Goal: Contribute content

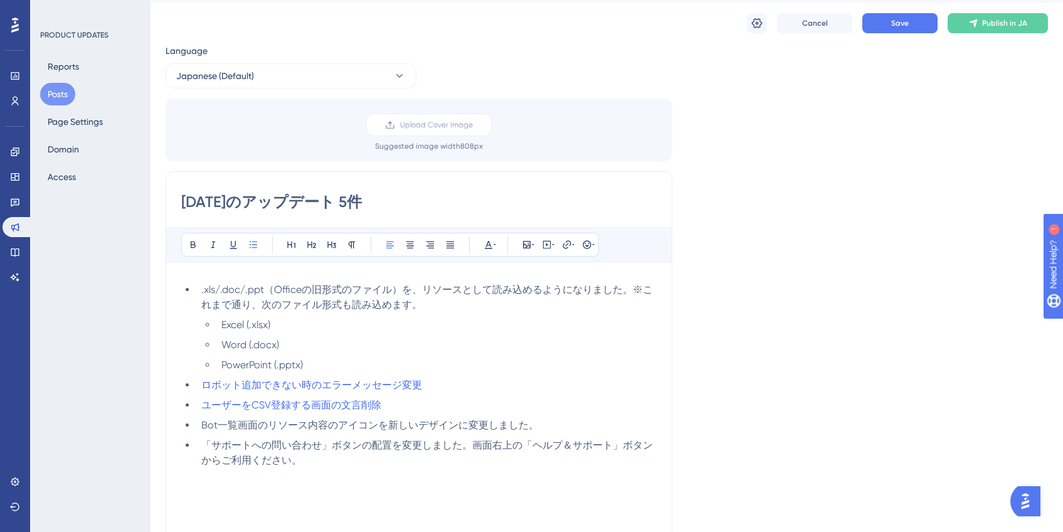
scroll to position [50, 0]
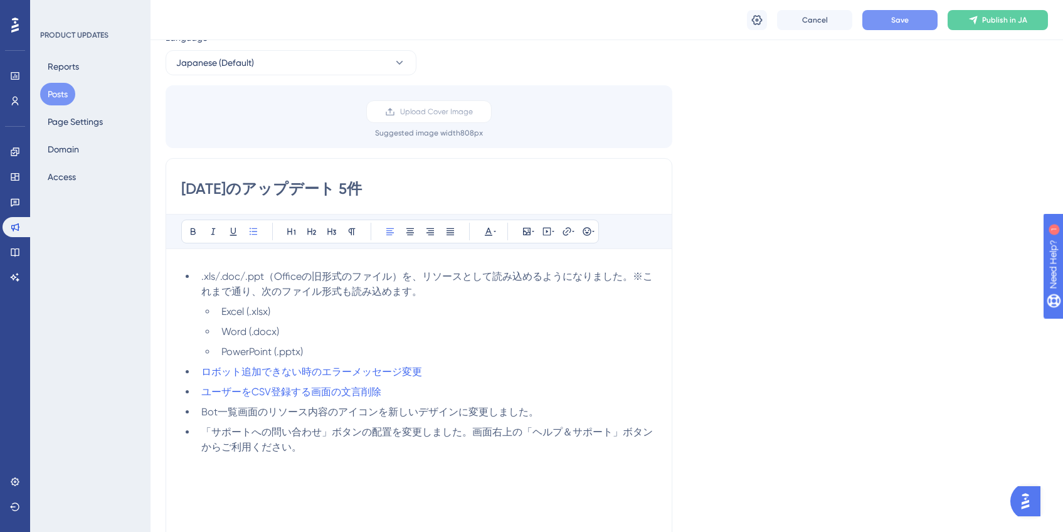
click at [889, 26] on button "Save" at bounding box center [899, 20] width 75 height 20
click at [388, 371] on span "ロボット追加できない時のエラーメッセージ変更" at bounding box center [311, 372] width 221 height 12
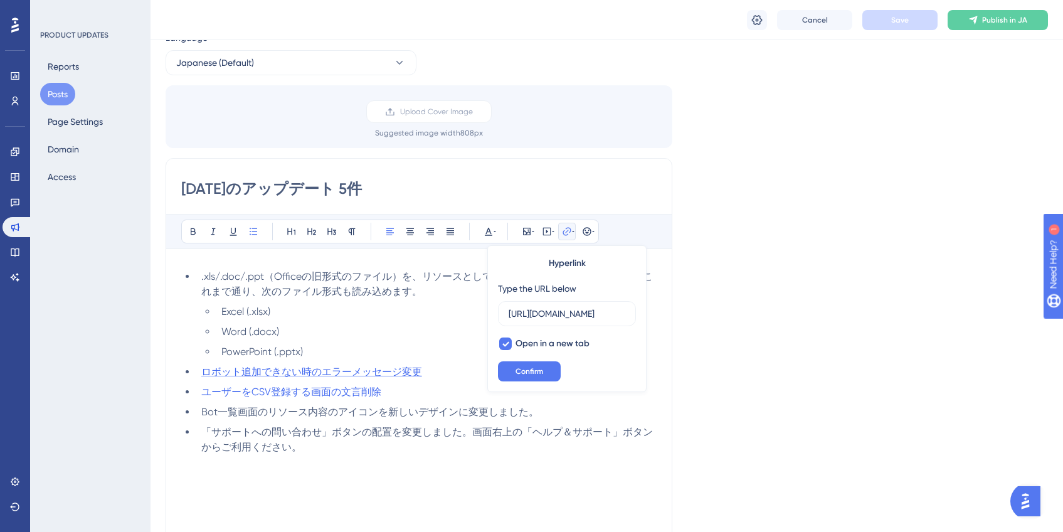
scroll to position [0, 36]
click at [464, 393] on li "ユーザーをCSV登録する画面の文言削除" at bounding box center [426, 391] width 460 height 15
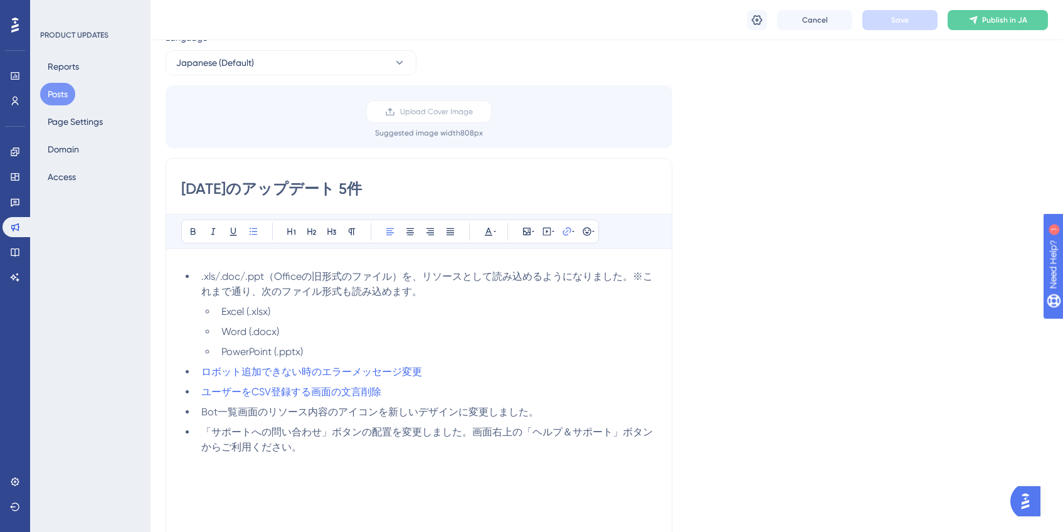
click at [470, 372] on li "ロボット追加できない時のエラーメッセージ変更" at bounding box center [426, 371] width 460 height 15
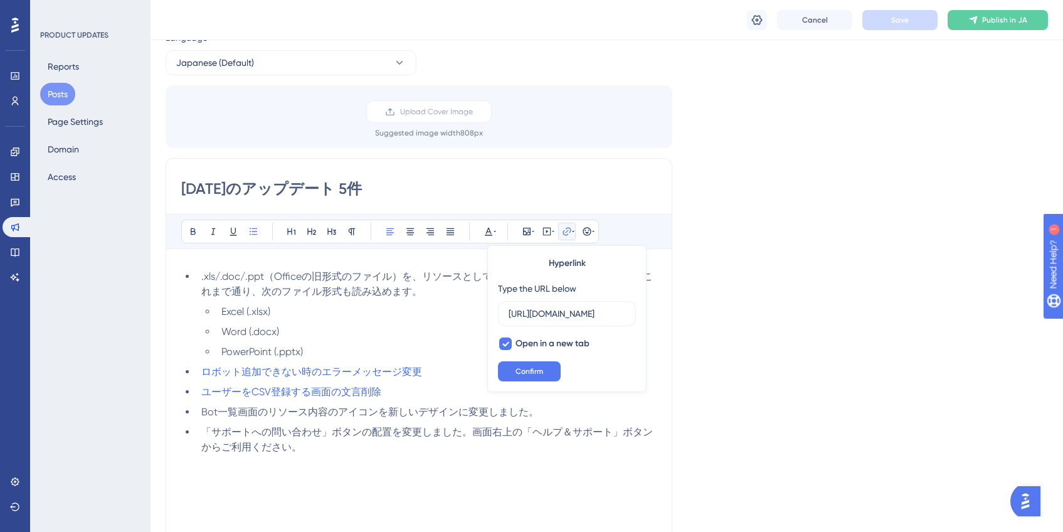
scroll to position [0, 36]
click at [458, 373] on li "ロボット追加できない時のエラーメッセージ変更" at bounding box center [426, 371] width 460 height 15
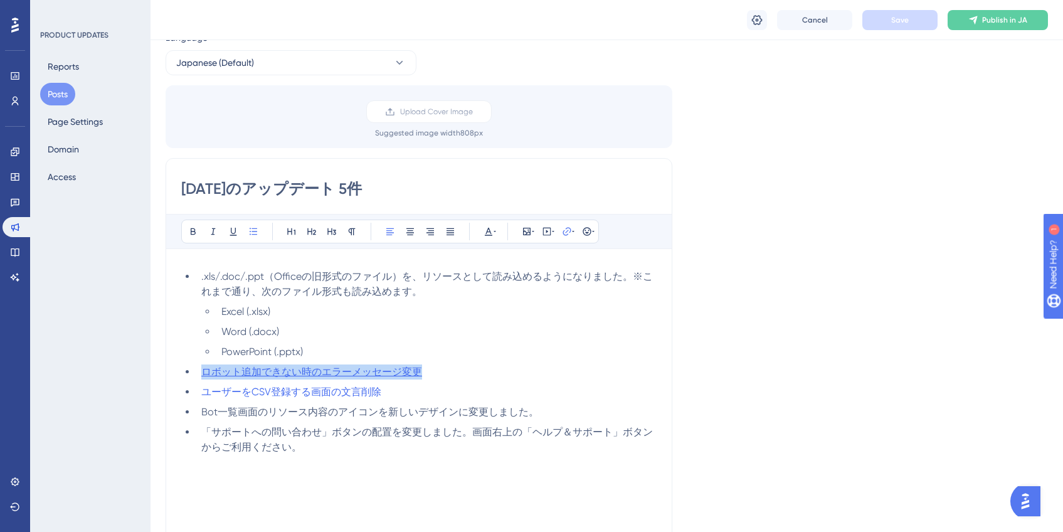
drag, startPoint x: 435, startPoint y: 372, endPoint x: 204, endPoint y: 371, distance: 231.4
click at [204, 371] on li "ロボット追加できない時のエラーメッセージ変更" at bounding box center [426, 371] width 460 height 15
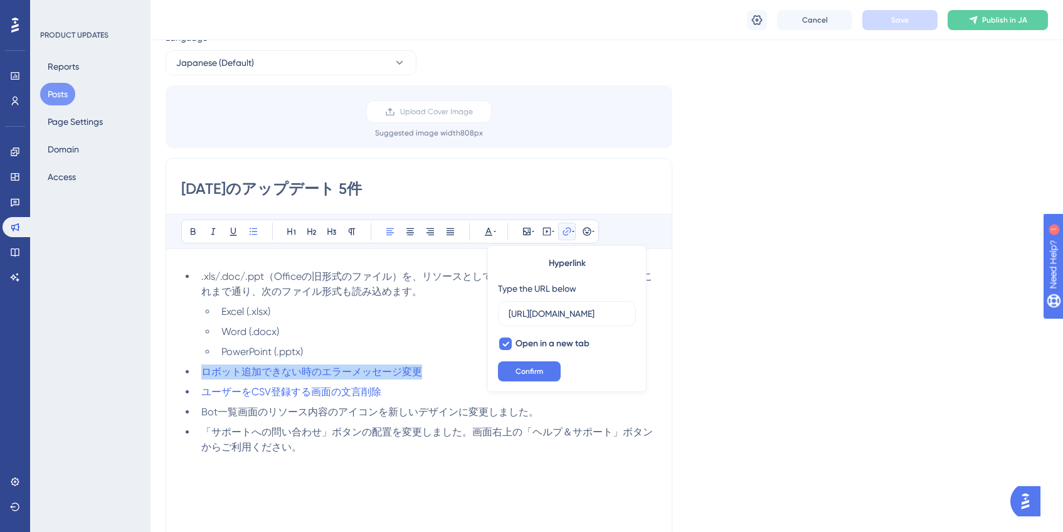
drag, startPoint x: 425, startPoint y: 376, endPoint x: 196, endPoint y: 367, distance: 229.0
click at [196, 367] on li "ロボット追加できない時のエラーメッセージ変更" at bounding box center [426, 371] width 460 height 15
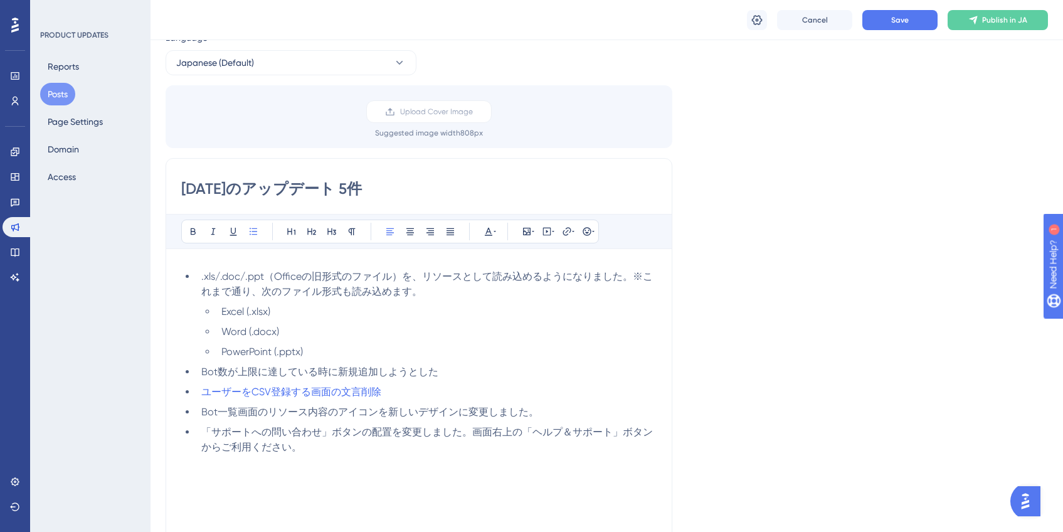
click at [357, 373] on span "Bot数が上限に達している時に新規追加しようとした" at bounding box center [319, 372] width 237 height 12
click at [457, 372] on li "Bot数が上限に達している時に新規追加しようとした" at bounding box center [426, 371] width 460 height 15
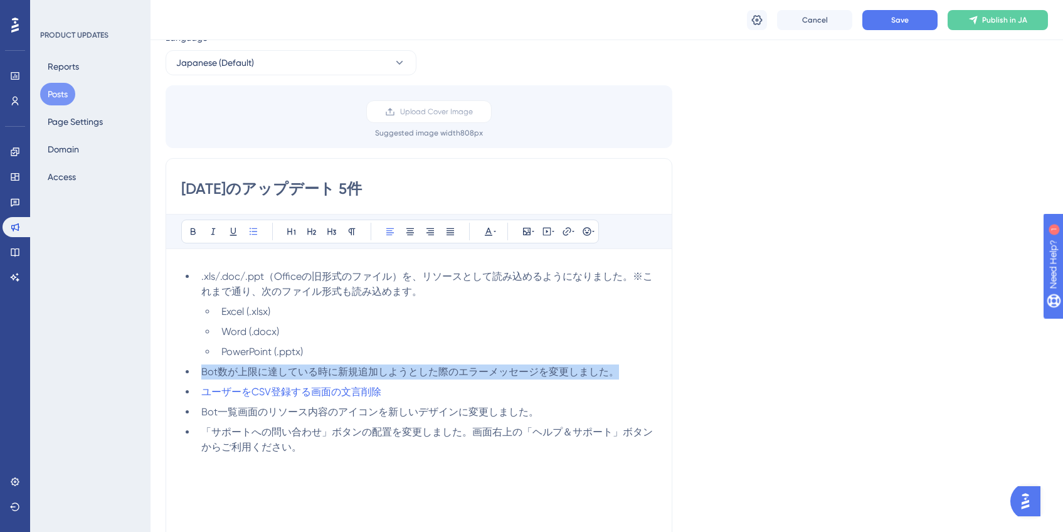
drag, startPoint x: 633, startPoint y: 372, endPoint x: 201, endPoint y: 374, distance: 431.4
click at [201, 374] on li "Bot数が上限に達している時に新規追加しようとした際のエラーメッセージを変更しました。" at bounding box center [426, 371] width 460 height 15
copy span "Bot数が上限に達している時に新規追加しようとした際のエラーメッセージを変更しました。"
click at [393, 369] on span "Bot数が上限に達している時に新規追加しようとした際のエラーメッセージを変更しました。" at bounding box center [410, 372] width 418 height 12
drag, startPoint x: 201, startPoint y: 371, endPoint x: 626, endPoint y: 369, distance: 425.1
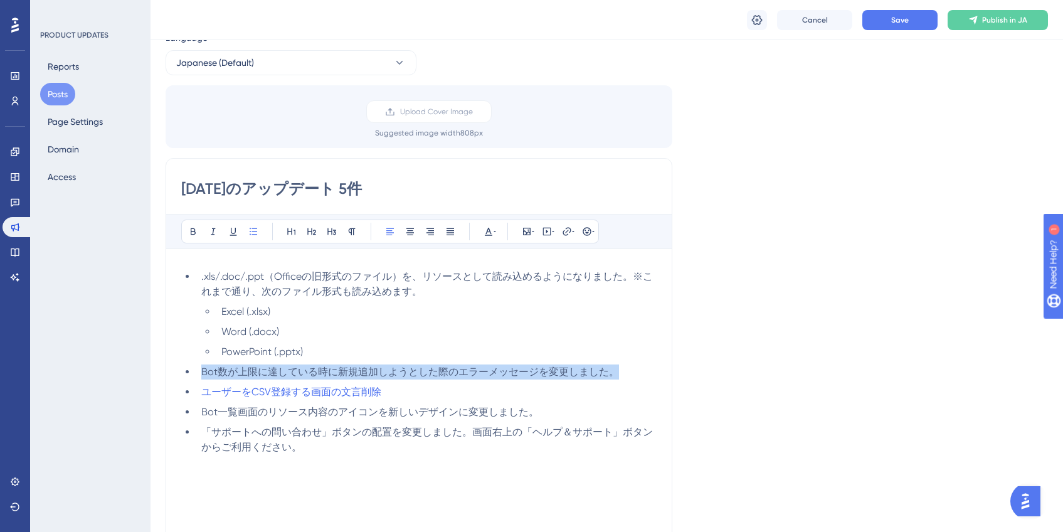
click at [626, 369] on li "Bot数が上限に達している時に新規追加しようとした際のエラーメッセージを変更しました。" at bounding box center [426, 371] width 460 height 15
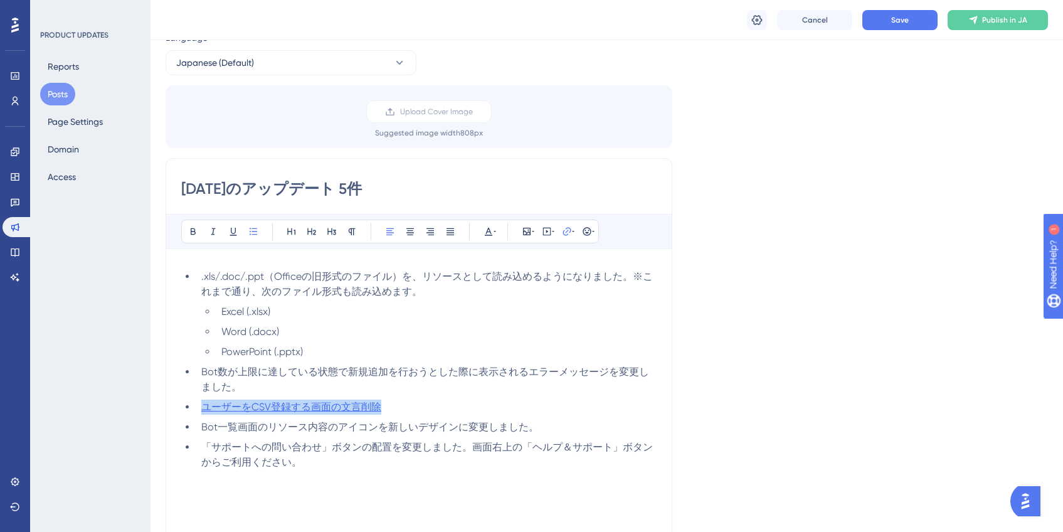
drag, startPoint x: 411, startPoint y: 409, endPoint x: 202, endPoint y: 411, distance: 209.4
click at [202, 411] on li "ユーザーをCSV登録する画面の文言削除" at bounding box center [426, 406] width 460 height 15
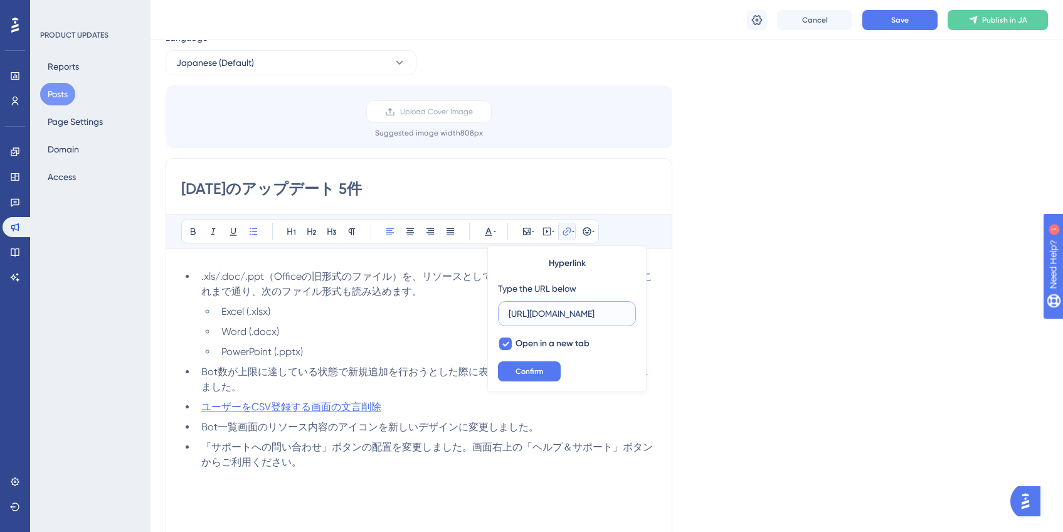
scroll to position [0, 29]
type input "[URL][DOMAIN_NAME]"
drag, startPoint x: 395, startPoint y: 405, endPoint x: 255, endPoint y: 403, distance: 139.8
click at [255, 403] on li "ユーザーをCSV登録する画面の文言削除" at bounding box center [426, 406] width 460 height 15
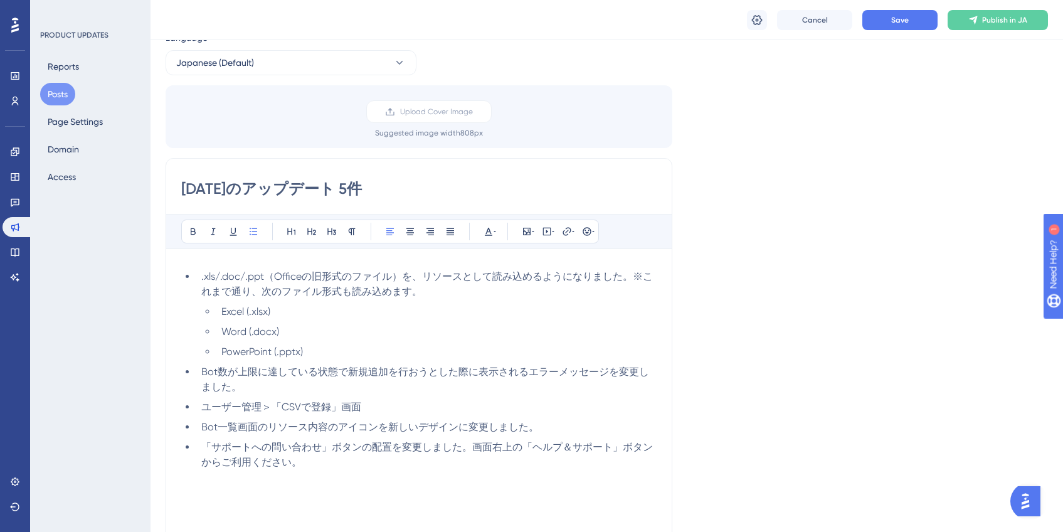
click at [411, 411] on li "ユーザー管理＞「CSVで登録」画面" at bounding box center [426, 406] width 460 height 15
click at [907, 20] on span "Save" at bounding box center [900, 20] width 18 height 10
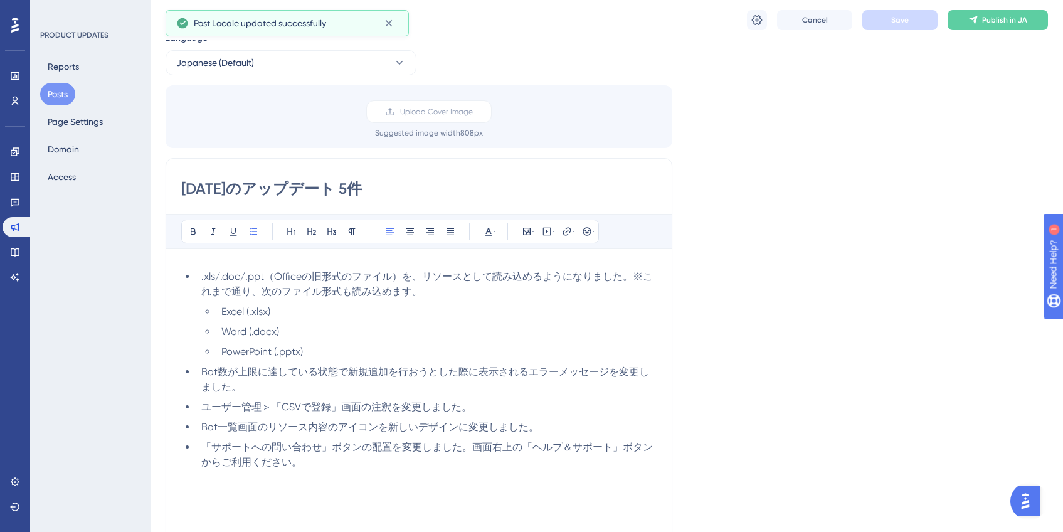
click at [216, 404] on span "ユーザー管理＞「CSVで登録」画面の注釈を変更しました。" at bounding box center [336, 407] width 270 height 12
drag, startPoint x: 203, startPoint y: 408, endPoint x: 476, endPoint y: 406, distance: 272.8
click at [476, 406] on li "ユーザー管理＞「CSVで登録」画面の注釈を変更しました。" at bounding box center [426, 406] width 460 height 15
copy span "ユーザー管理＞「CSVで登録」画面の注釈を変更しました。"
click at [511, 418] on ul ".xls/.doc/.ppt（Officeの旧形式のファイル）を、リソースとして読み込めるようになりました。※これまで通り、次のファイル形式も読み込めます。 …" at bounding box center [418, 369] width 475 height 201
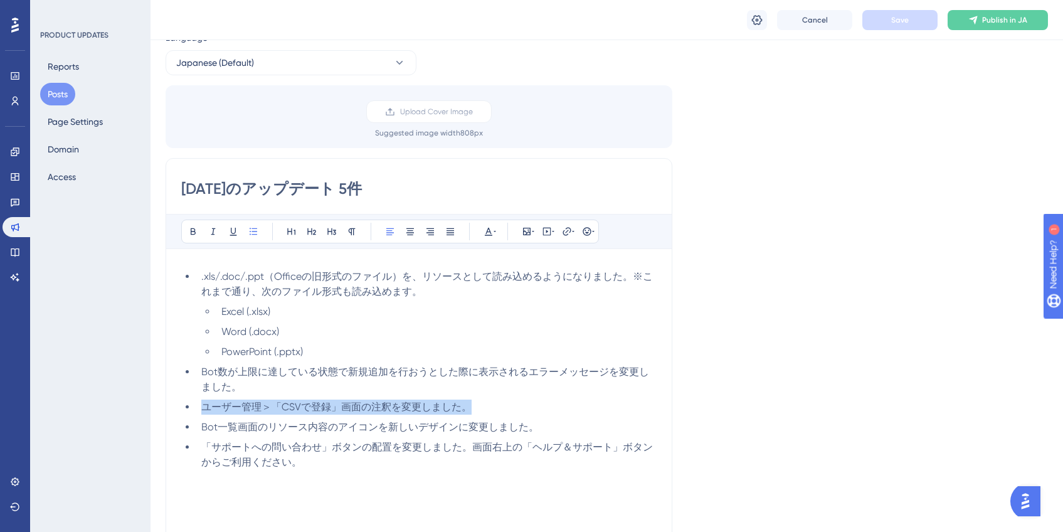
drag, startPoint x: 486, startPoint y: 409, endPoint x: 204, endPoint y: 408, distance: 282.2
click at [204, 408] on li "ユーザー管理＞「CSVで登録」画面の注釈を変更しました。" at bounding box center [426, 406] width 460 height 15
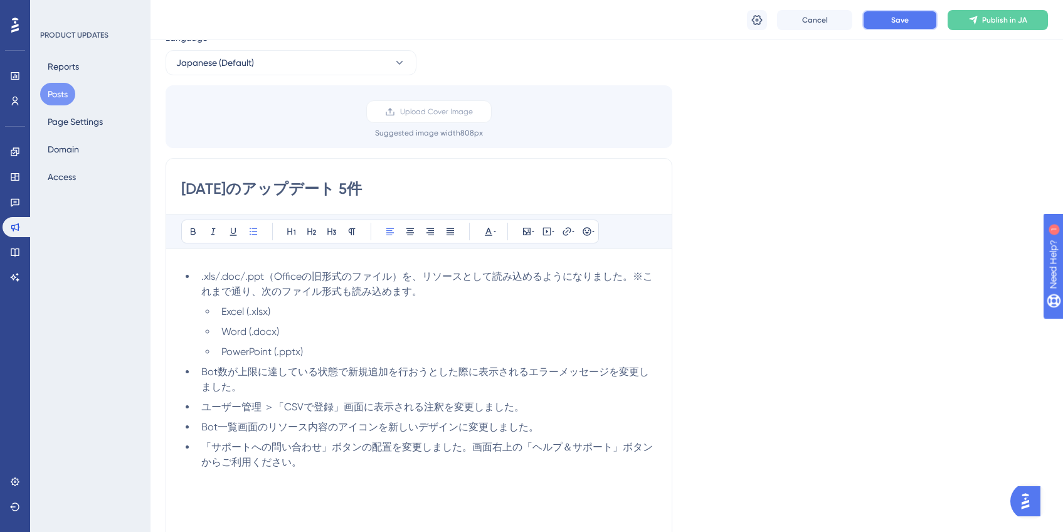
click at [885, 23] on button "Save" at bounding box center [899, 20] width 75 height 20
click at [761, 24] on icon at bounding box center [757, 20] width 13 height 13
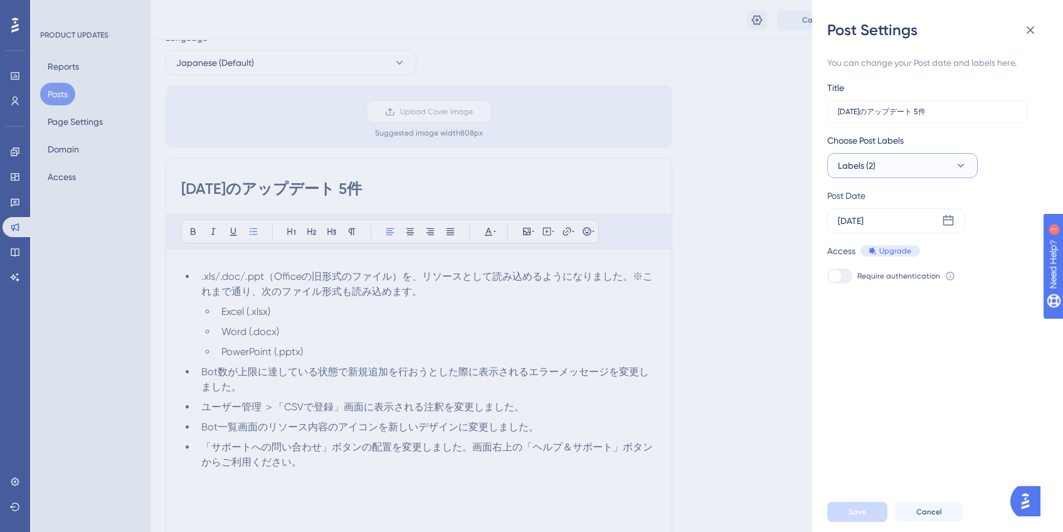
click at [922, 169] on button "Labels (2)" at bounding box center [902, 165] width 150 height 25
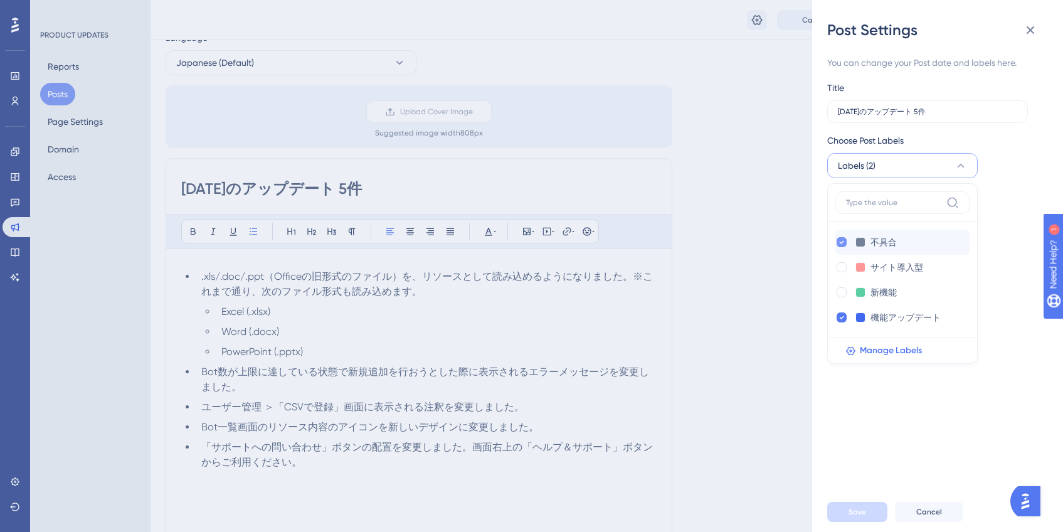
click at [846, 242] on div at bounding box center [841, 242] width 10 height 10
checkbox input "false"
click at [888, 165] on span "機能アップデート" at bounding box center [873, 165] width 70 height 15
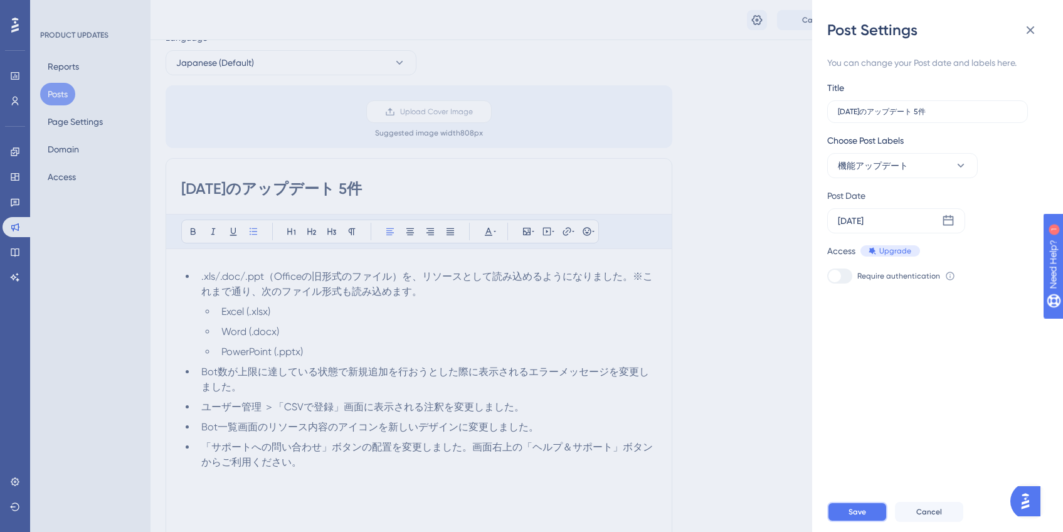
click at [858, 515] on button "Save" at bounding box center [857, 512] width 60 height 20
click at [1030, 28] on icon at bounding box center [1030, 30] width 15 height 15
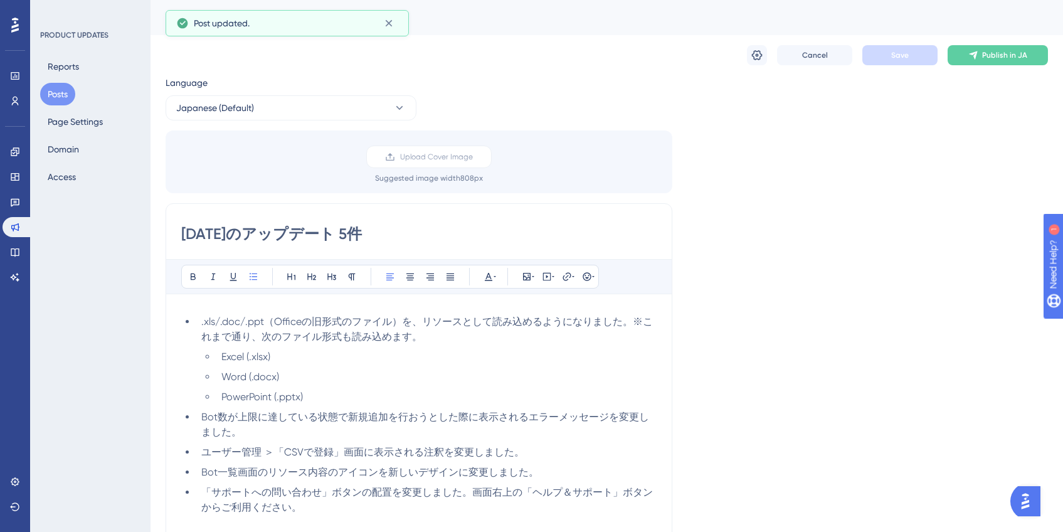
click at [66, 96] on button "Posts" at bounding box center [57, 94] width 35 height 23
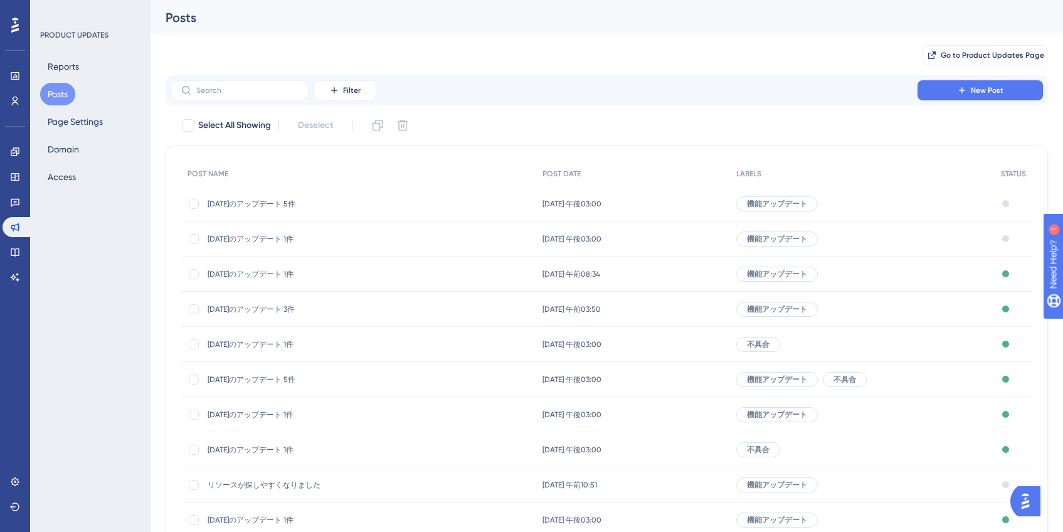
click at [267, 272] on span "[DATE]のアップデート 1件" at bounding box center [308, 274] width 201 height 10
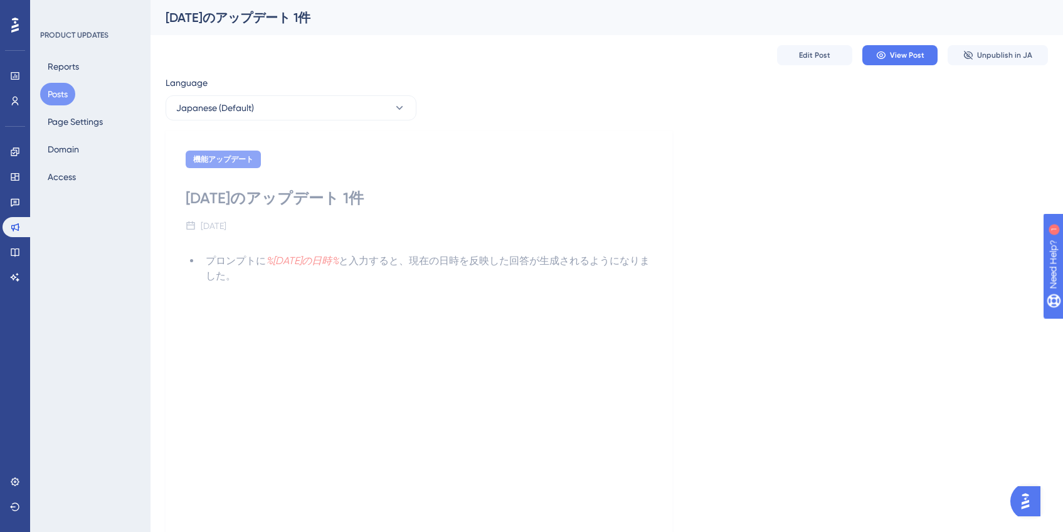
click at [63, 92] on button "Posts" at bounding box center [57, 94] width 35 height 23
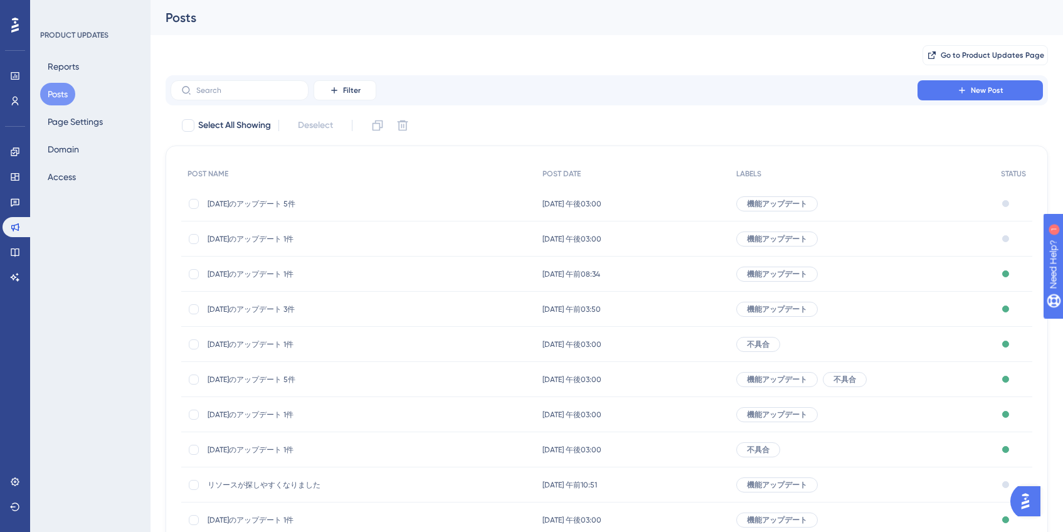
click at [276, 307] on span "[DATE]のアップデート 3件" at bounding box center [308, 309] width 201 height 10
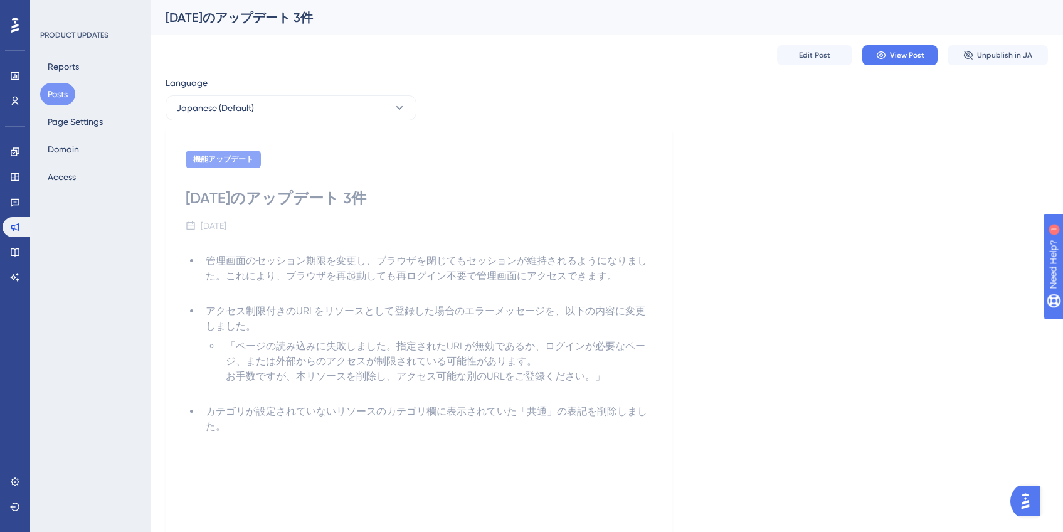
click at [506, 154] on div "機能アップデート" at bounding box center [419, 159] width 467 height 18
click at [62, 93] on button "Posts" at bounding box center [57, 94] width 35 height 23
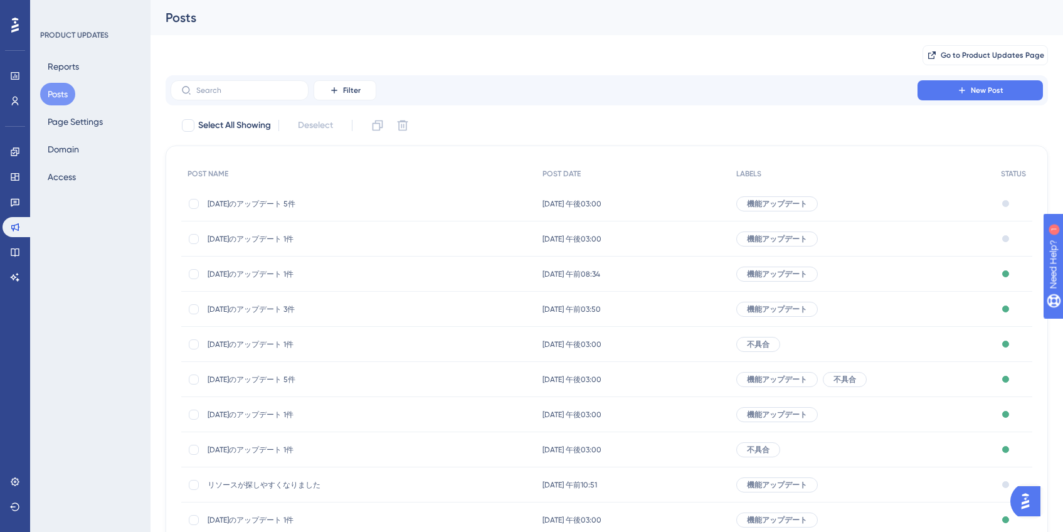
click at [303, 212] on div "[DATE]のアップデート 5件 [DATE]のアップデート 5件" at bounding box center [308, 203] width 201 height 35
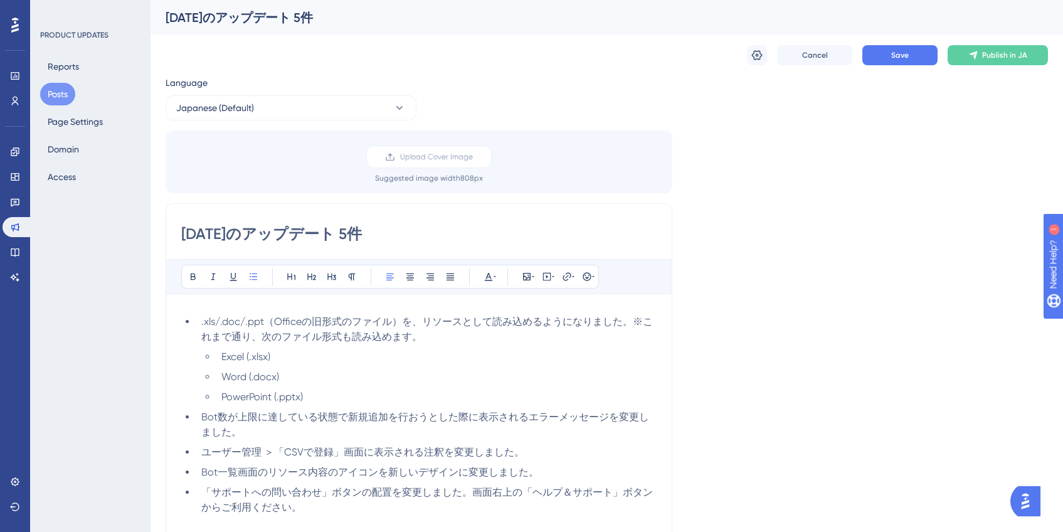
click at [68, 101] on button "Posts" at bounding box center [57, 94] width 35 height 23
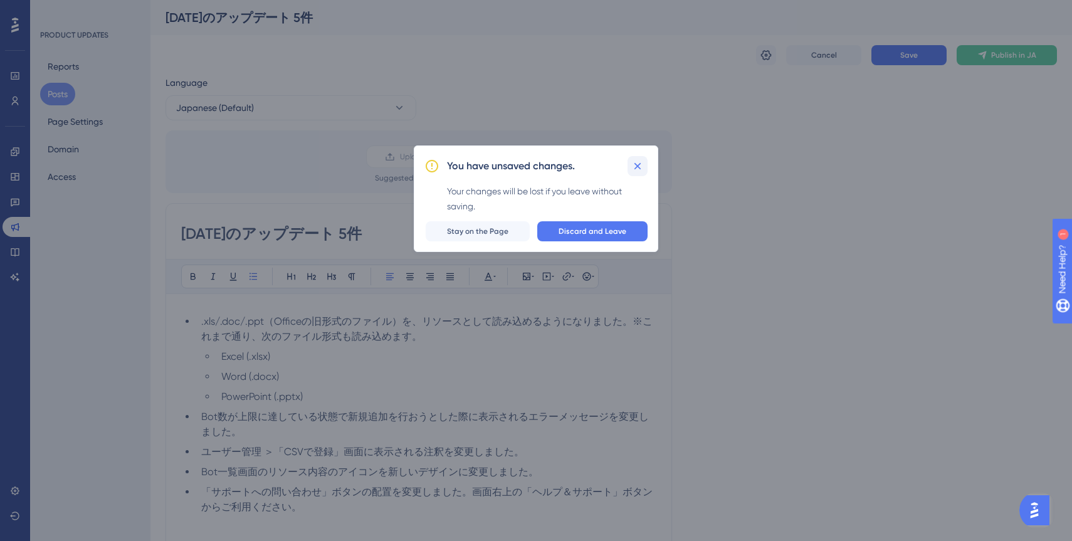
click at [632, 169] on icon at bounding box center [637, 166] width 13 height 13
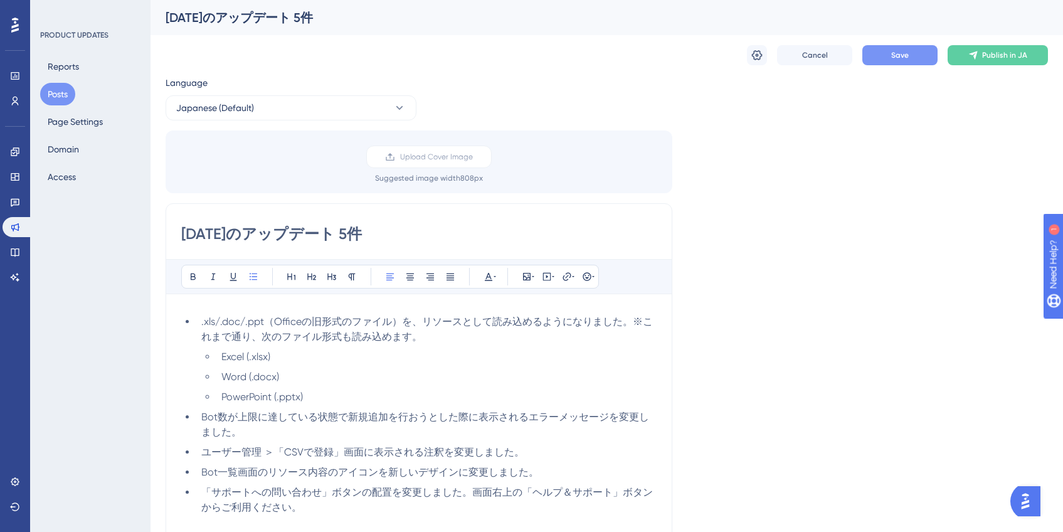
click at [914, 61] on button "Save" at bounding box center [899, 55] width 75 height 20
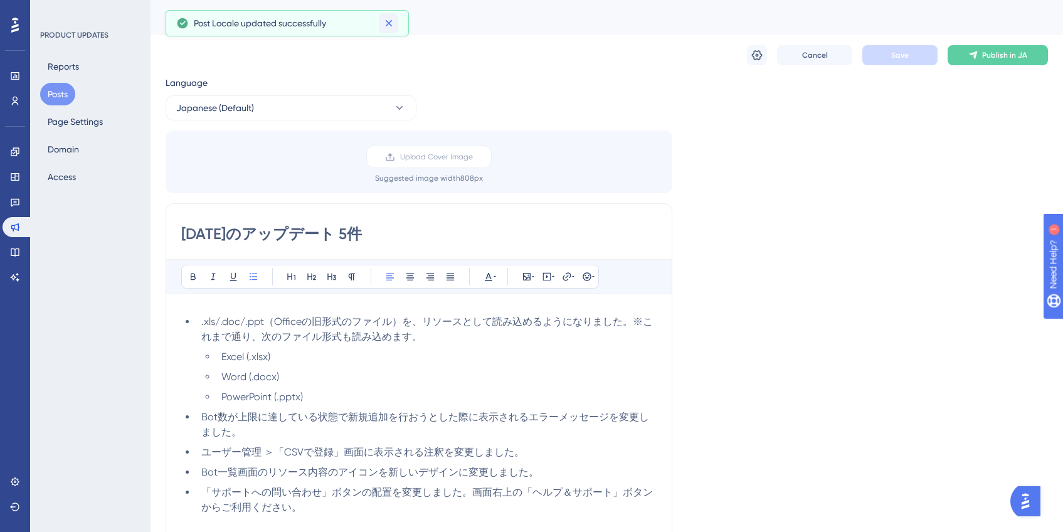
click at [386, 28] on icon at bounding box center [388, 23] width 13 height 13
click at [51, 95] on button "Posts" at bounding box center [57, 94] width 35 height 23
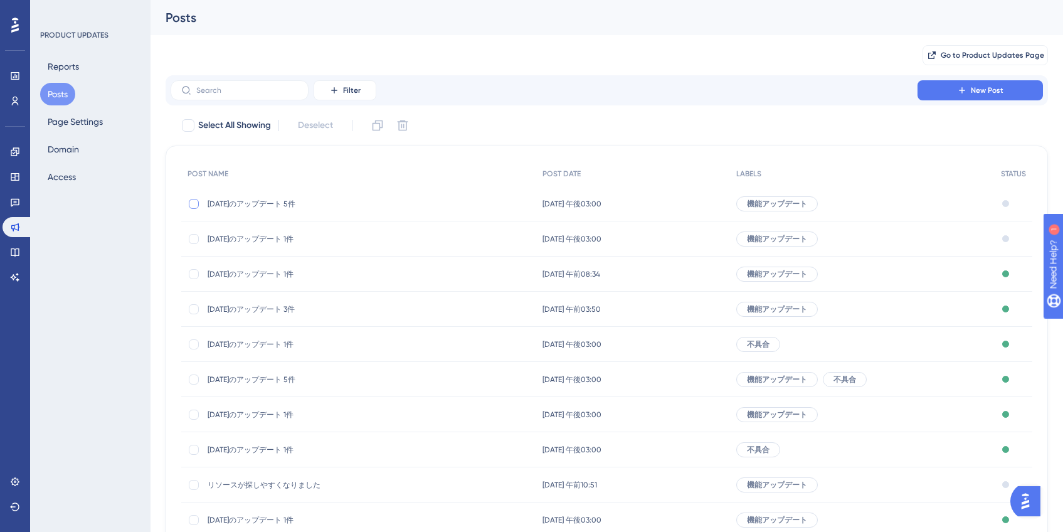
click at [193, 201] on div at bounding box center [194, 204] width 10 height 10
checkbox input "true"
click at [382, 133] on button at bounding box center [377, 125] width 20 height 20
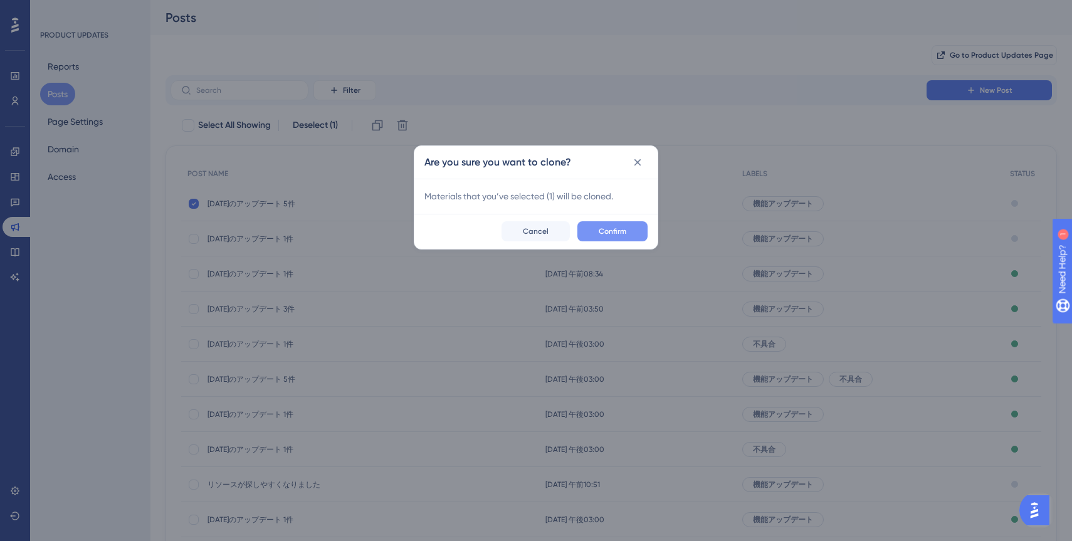
click at [594, 228] on button "Confirm" at bounding box center [612, 231] width 70 height 20
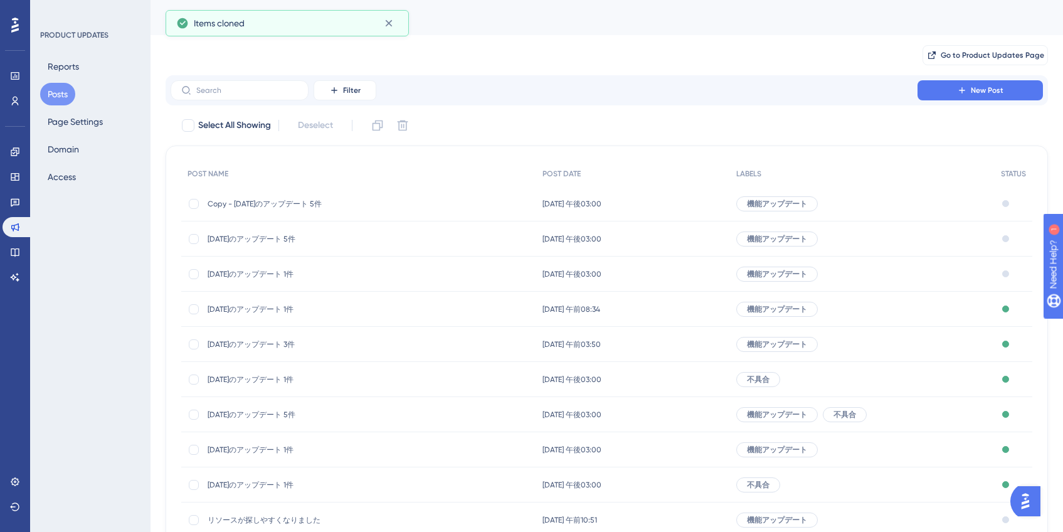
click at [265, 208] on span "Copy - [DATE]のアップデート 5件" at bounding box center [308, 204] width 201 height 10
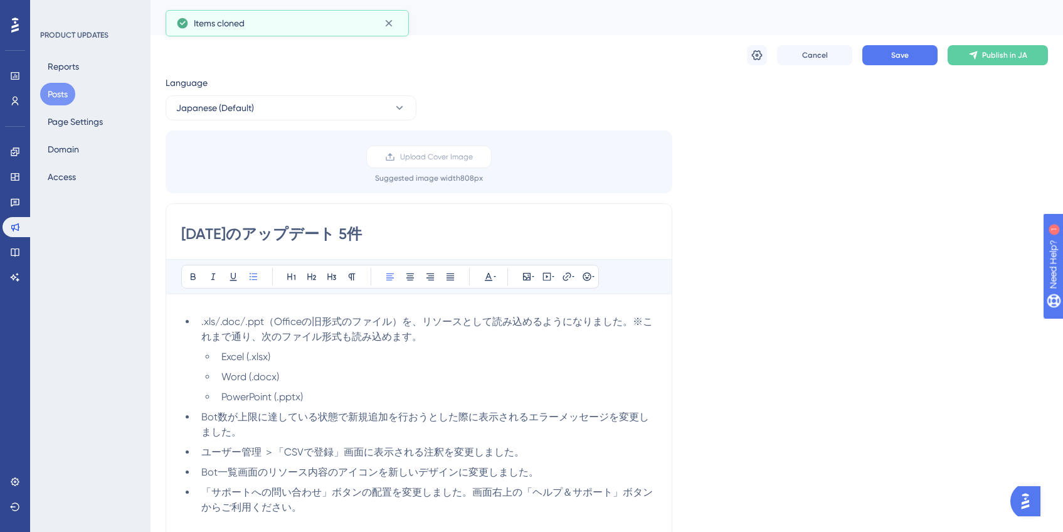
click at [260, 236] on input "[DATE]のアップデート 5件" at bounding box center [418, 234] width 475 height 20
type input "[DATE]のアップデート 5件"
click at [759, 56] on icon at bounding box center [757, 55] width 13 height 13
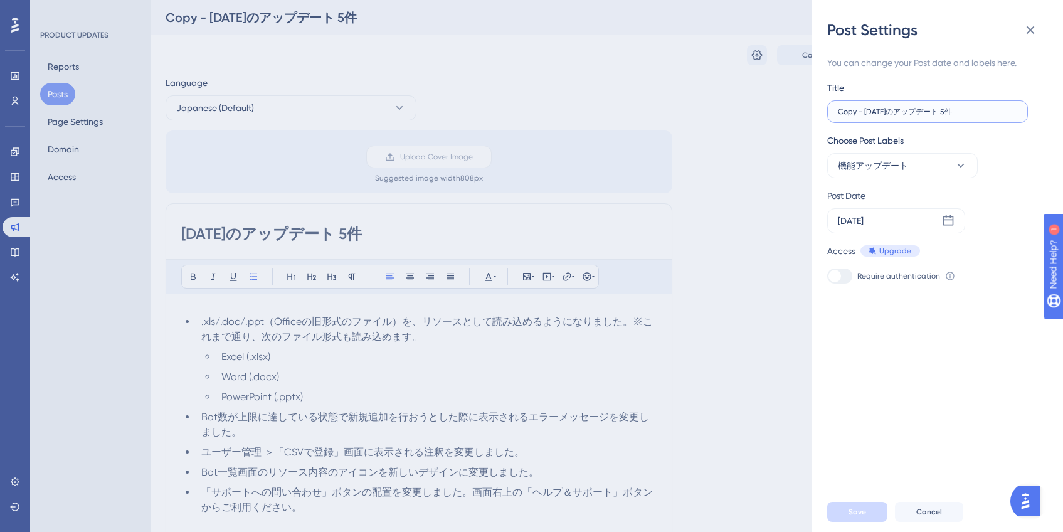
click at [860, 115] on input "Copy - [DATE]のアップデート 5件" at bounding box center [927, 111] width 179 height 9
click at [863, 115] on input "Copy - [DATE]のアップデート 5件" at bounding box center [927, 111] width 179 height 9
click at [876, 111] on input "[DATE]のアップデート 5件" at bounding box center [927, 111] width 179 height 9
type input "[DATE]のアップデート 5件"
click at [953, 222] on icon at bounding box center [948, 220] width 11 height 11
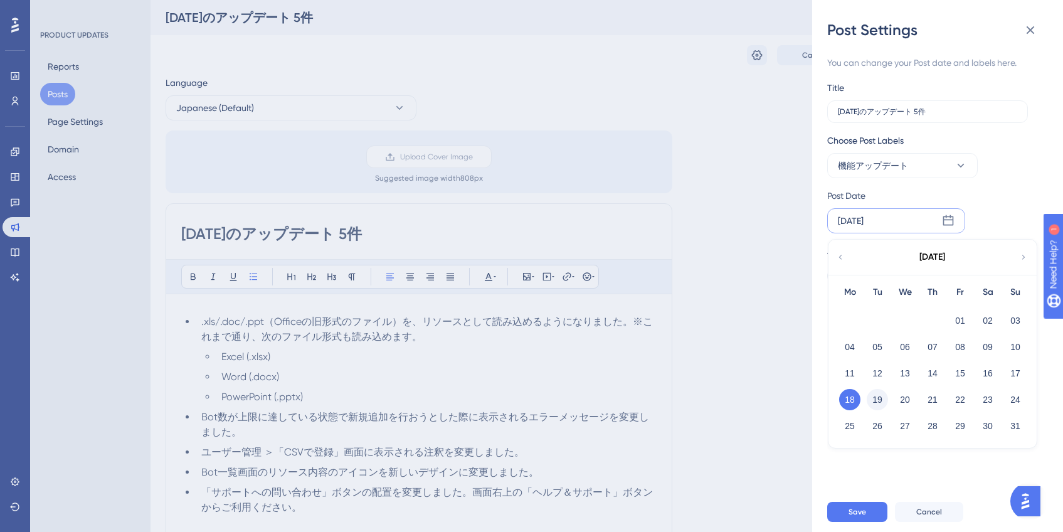
click at [886, 403] on button "19" at bounding box center [877, 399] width 21 height 21
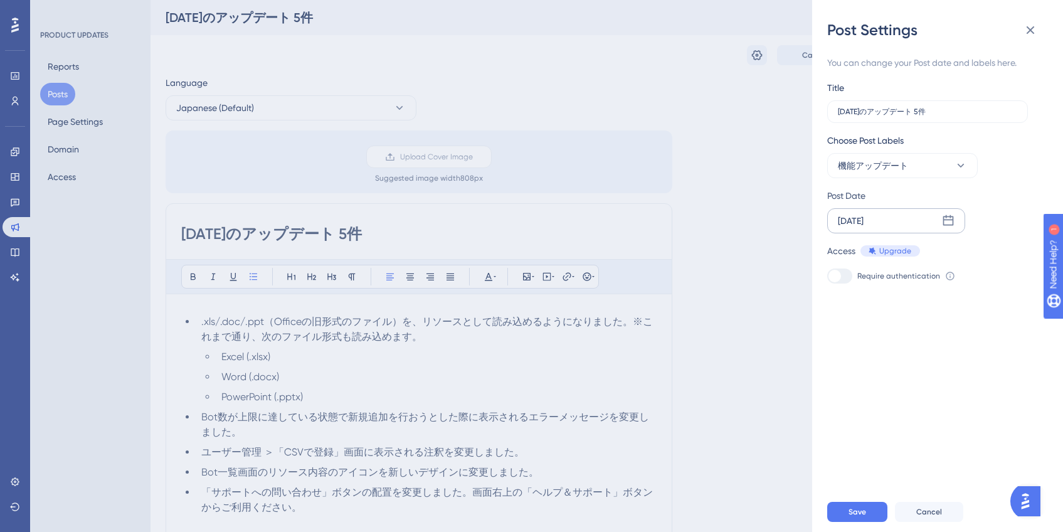
click at [959, 379] on div "You can change your Post date and labels here. Title [DATE]のアップデート 5件 Choose Po…" at bounding box center [942, 265] width 231 height 451
click at [883, 517] on button "Save" at bounding box center [857, 512] width 60 height 20
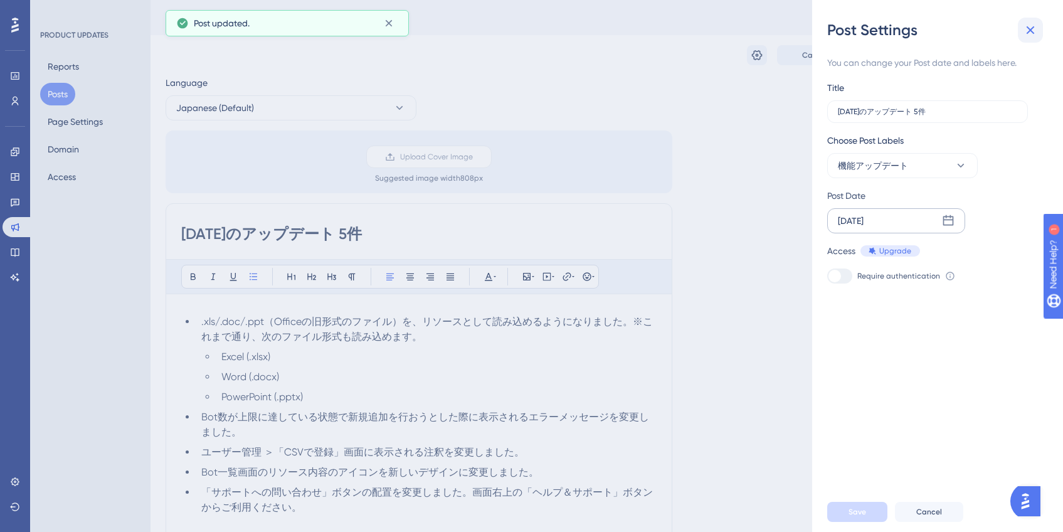
click at [1033, 36] on icon at bounding box center [1030, 30] width 15 height 15
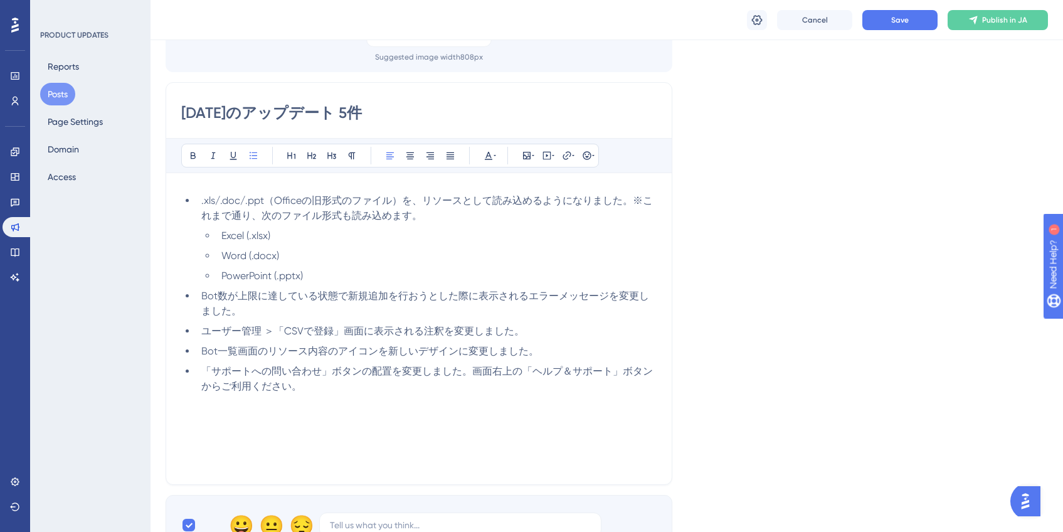
scroll to position [126, 0]
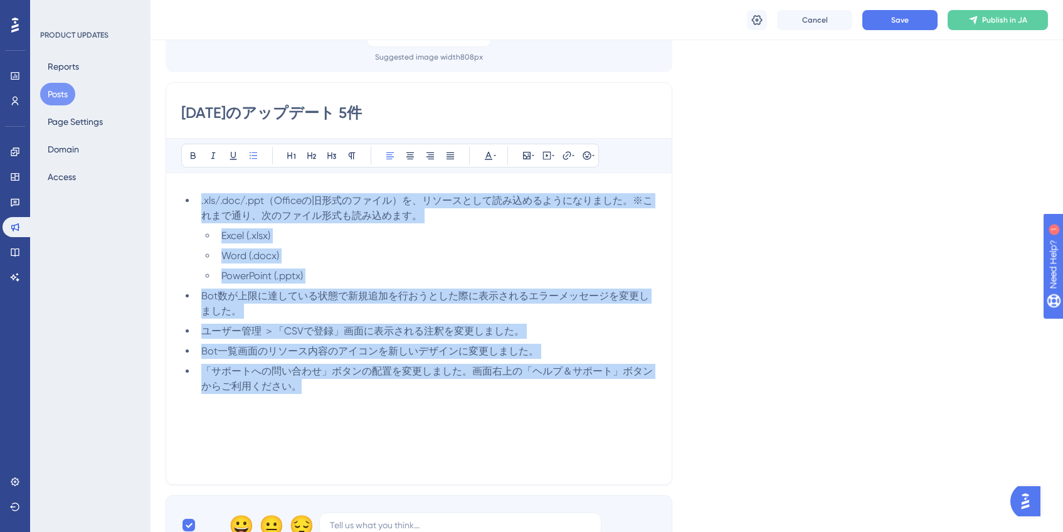
drag, startPoint x: 201, startPoint y: 199, endPoint x: 475, endPoint y: 416, distance: 349.5
click at [475, 416] on div ".xls/.doc/.ppt（Officeの旧形式のファイル）を、リソースとして読み込めるようになりました。※これまで通り、次のファイル形式も読み込めます。 …" at bounding box center [418, 333] width 475 height 281
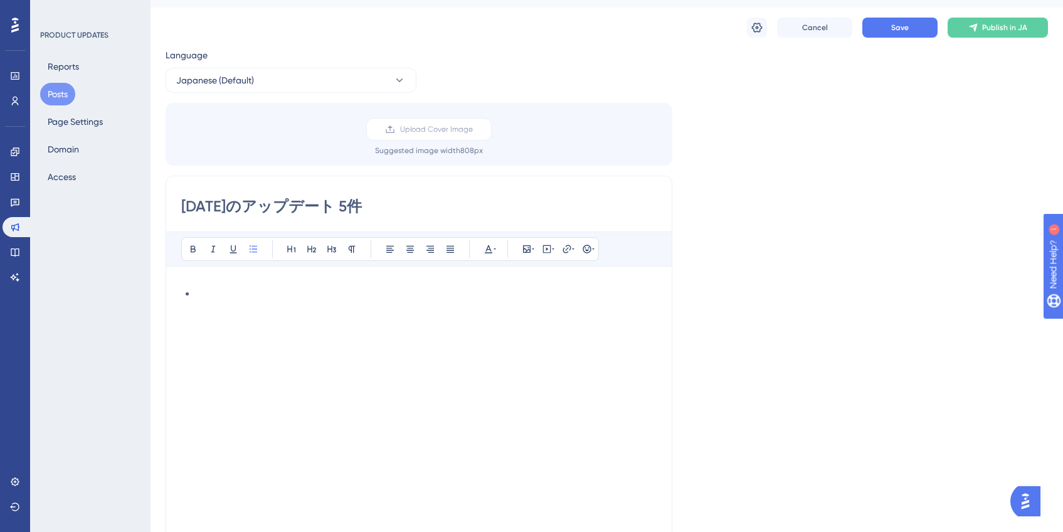
scroll to position [3, 0]
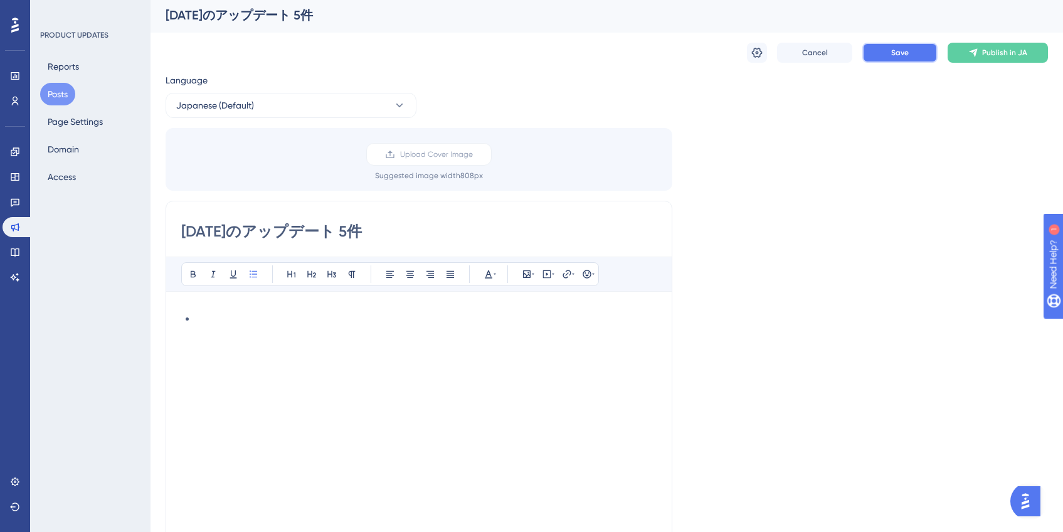
click at [888, 59] on button "Save" at bounding box center [899, 53] width 75 height 20
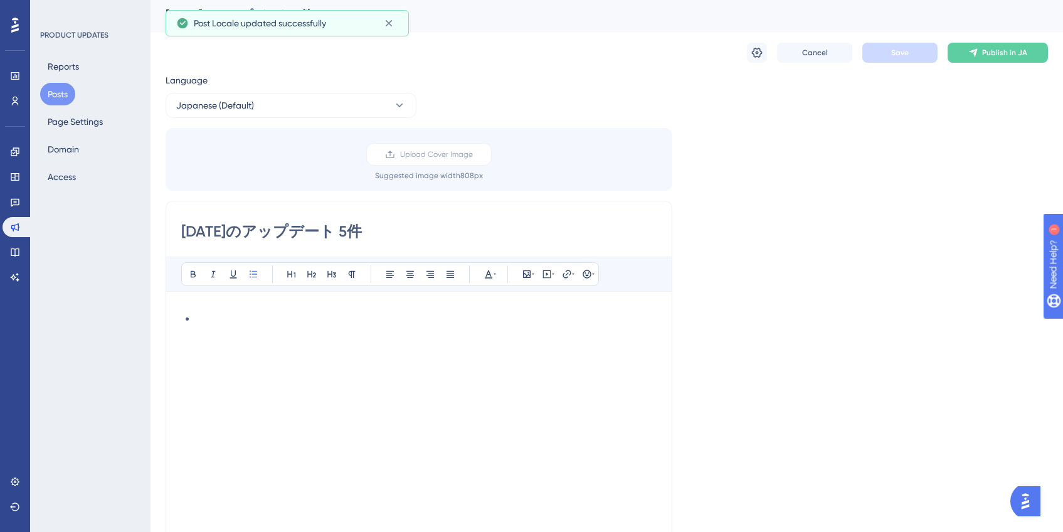
click at [379, 232] on input "[DATE]のアップデート 5件" at bounding box center [418, 231] width 475 height 20
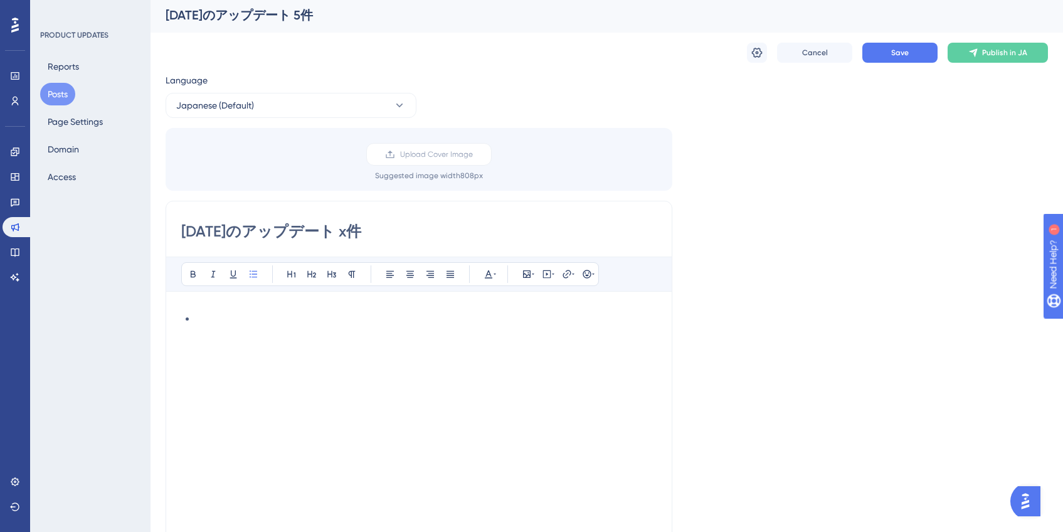
type input "[DATE]のアップデート x件"
click at [932, 241] on div "Language Japanese (Default) Upload Cover Image Suggested image width 808 px [DA…" at bounding box center [607, 373] width 882 height 601
click at [900, 58] on button "Save" at bounding box center [899, 53] width 75 height 20
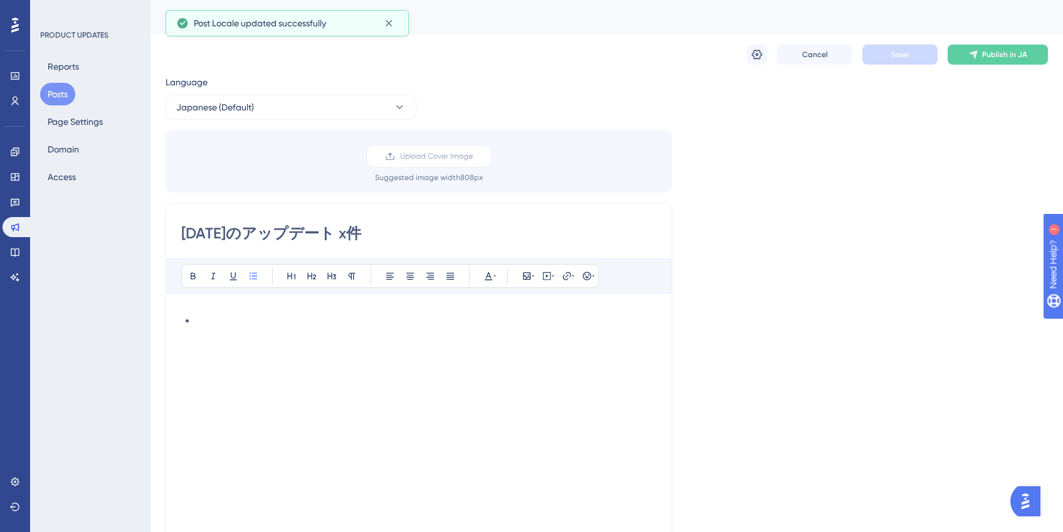
scroll to position [0, 0]
click at [60, 97] on button "Posts" at bounding box center [57, 94] width 35 height 23
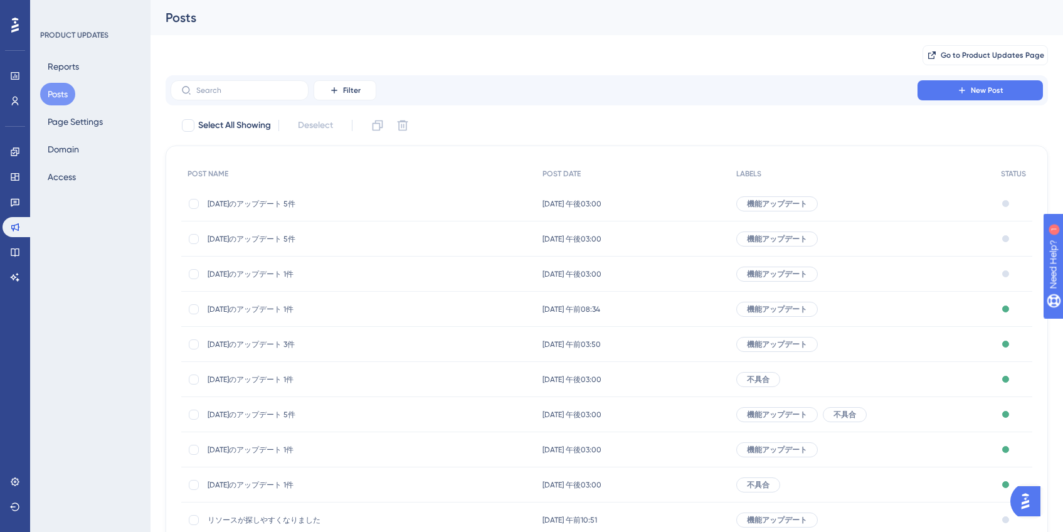
click at [307, 207] on span "[DATE]のアップデート 5件" at bounding box center [308, 204] width 201 height 10
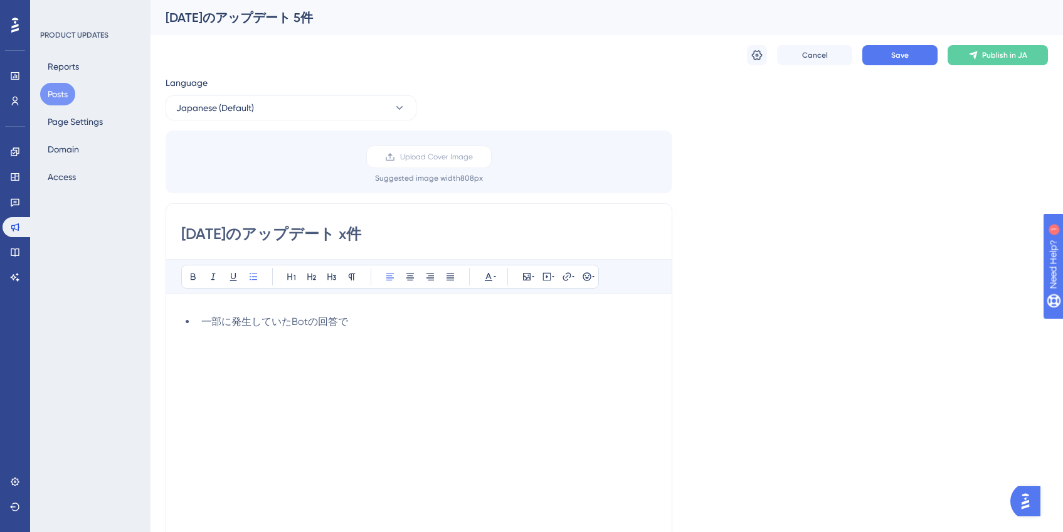
click at [386, 329] on li "一部に発生していたBotの回答で" at bounding box center [426, 321] width 460 height 15
click at [530, 320] on li "一部に発生していたBotの回答の次の不具合を修正しました。" at bounding box center [426, 321] width 460 height 15
click at [261, 364] on span "回答内の改行がうまくできない" at bounding box center [291, 362] width 140 height 12
click at [357, 359] on li "改行がうまくできない" at bounding box center [436, 361] width 440 height 15
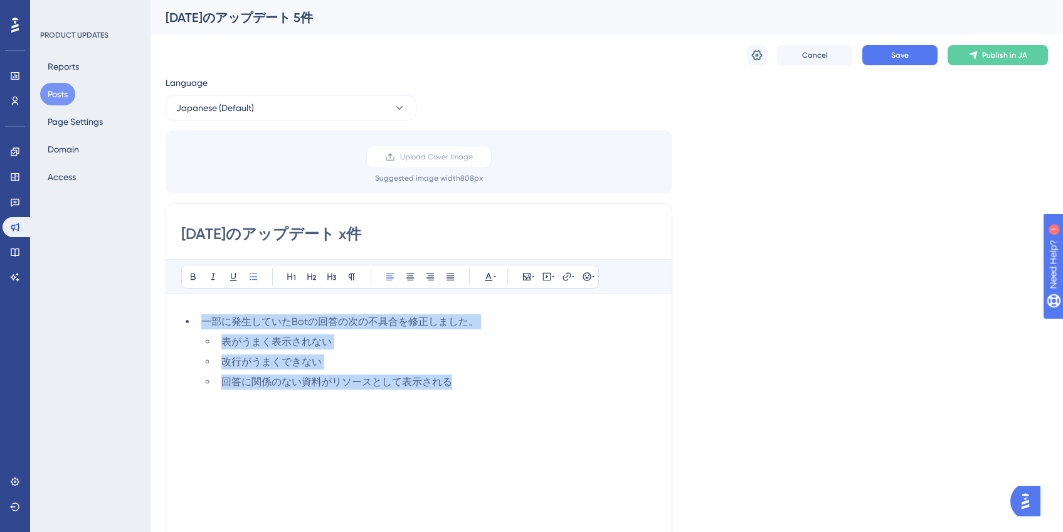
drag, startPoint x: 470, startPoint y: 386, endPoint x: 198, endPoint y: 319, distance: 280.4
click at [198, 319] on ul "一部に発生していたBotの回答の次の不具合を修正しました。 表がうまく表示されない 改行がうまくできない 回答に関係のない資料がリソースとして表示される" at bounding box center [418, 351] width 475 height 75
copy ul "一部に発生していたBotの回答の次の不具合を修正しました。 表がうまく表示されない 改行がうまくできない 回答に関係のない資料がリソースとして表示される"
click at [366, 337] on li "表がうまく表示されない" at bounding box center [436, 341] width 440 height 15
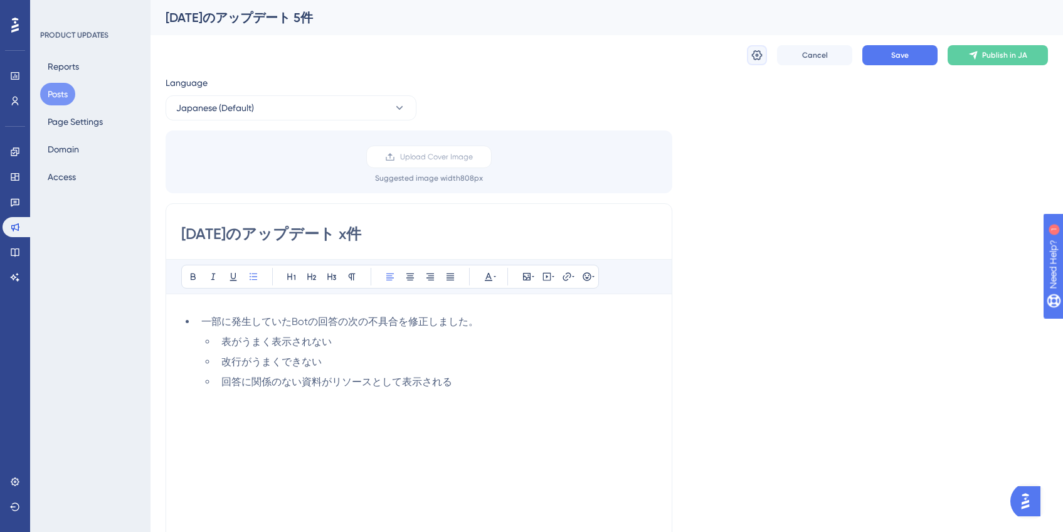
click at [760, 58] on icon at bounding box center [757, 55] width 11 height 10
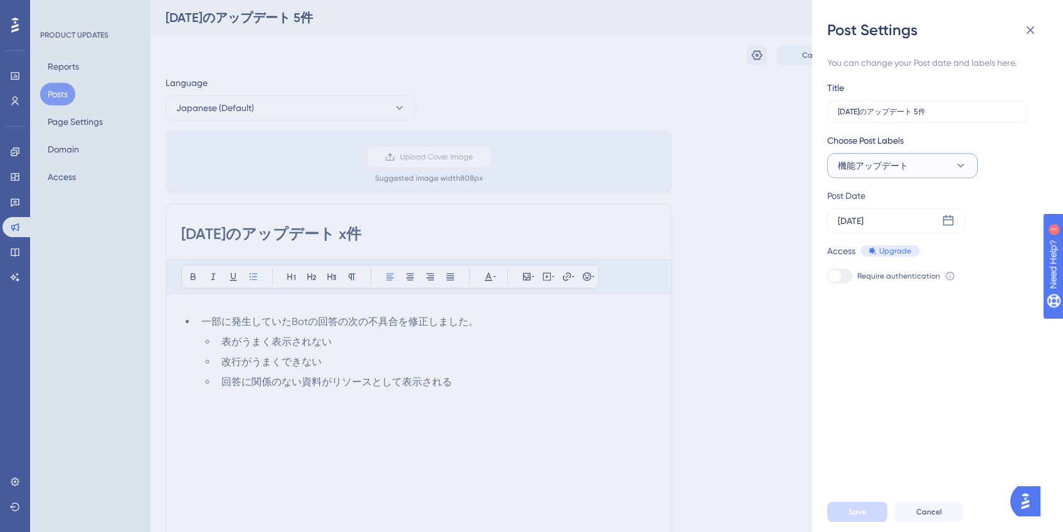
click at [912, 172] on button "機能アップデート" at bounding box center [902, 165] width 150 height 25
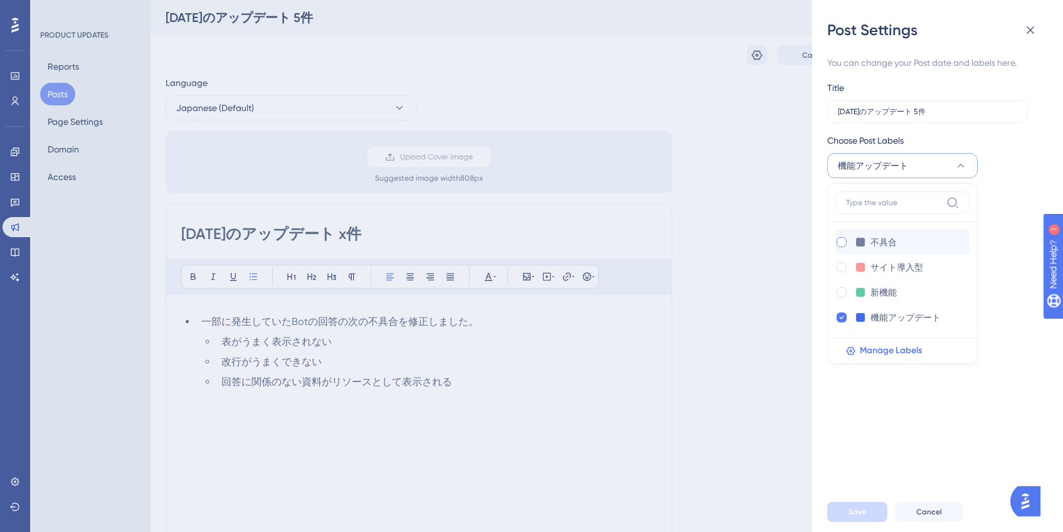
click at [840, 245] on div at bounding box center [841, 242] width 10 height 10
checkbox input "true"
click at [840, 317] on icon at bounding box center [842, 317] width 4 height 3
checkbox input "false"
click at [852, 517] on span "Save" at bounding box center [857, 512] width 18 height 10
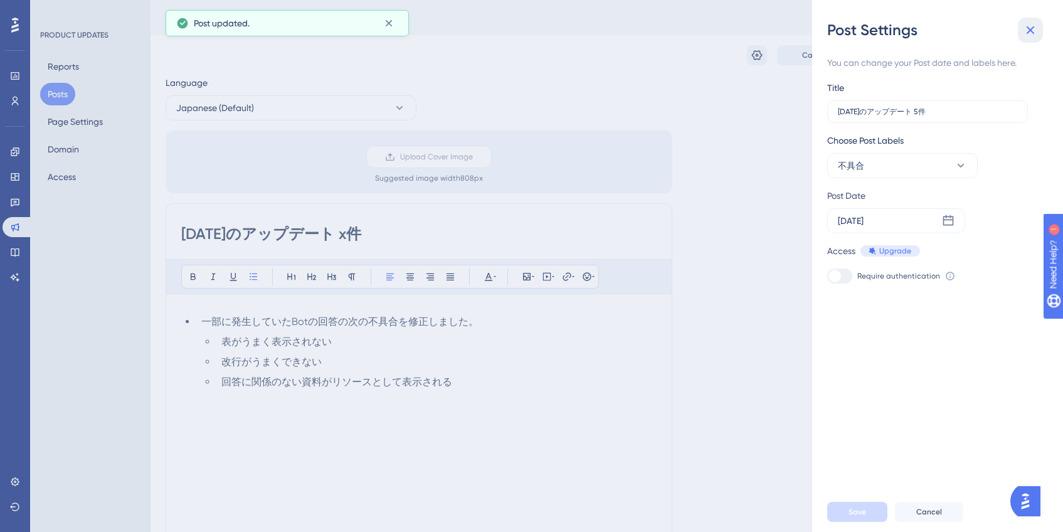
click at [1028, 29] on icon at bounding box center [1030, 30] width 8 height 8
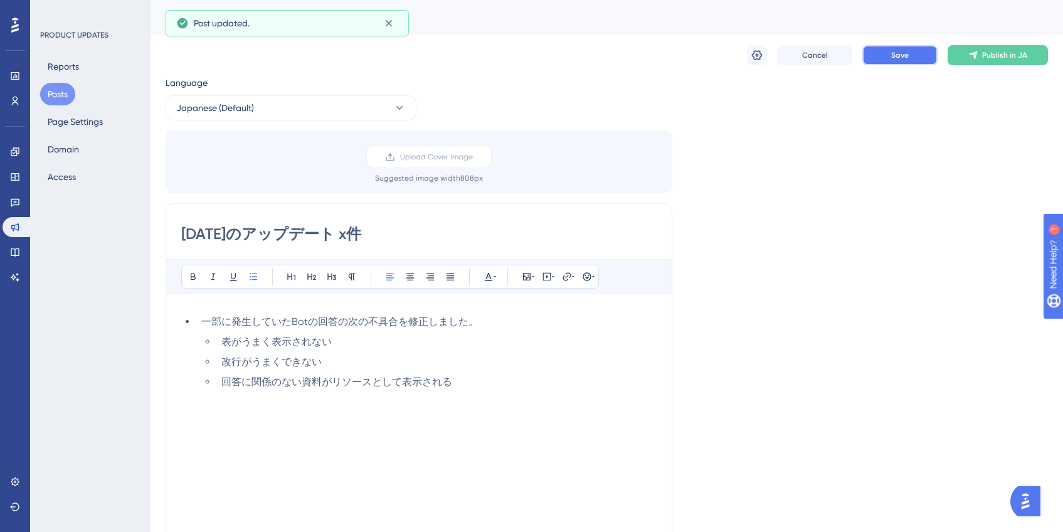
click at [889, 52] on button "Save" at bounding box center [899, 55] width 75 height 20
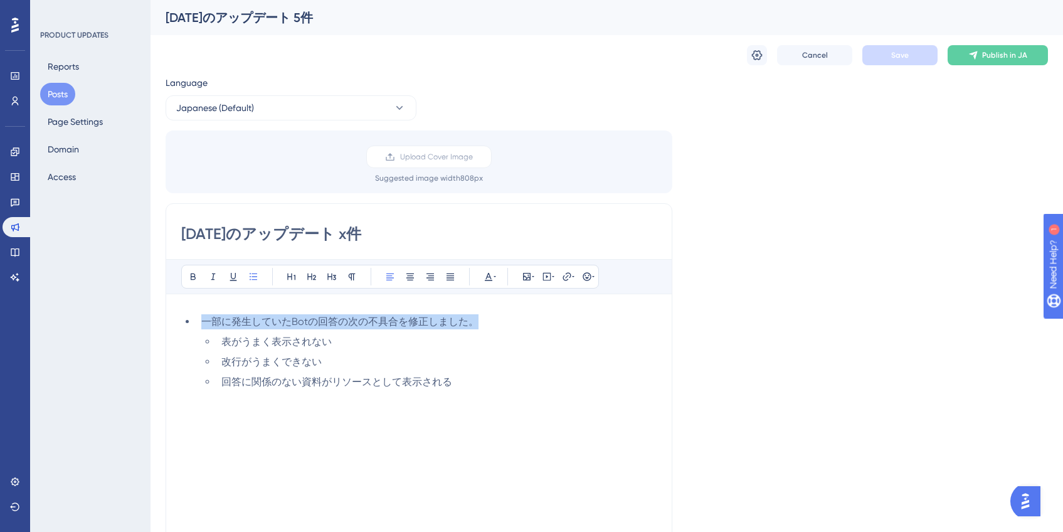
drag, startPoint x: 201, startPoint y: 320, endPoint x: 493, endPoint y: 324, distance: 292.2
click at [493, 324] on li "一部に発生していたBotの回答の次の不具合を修正しました。" at bounding box center [426, 321] width 460 height 15
click at [873, 58] on button "Save" at bounding box center [899, 55] width 75 height 20
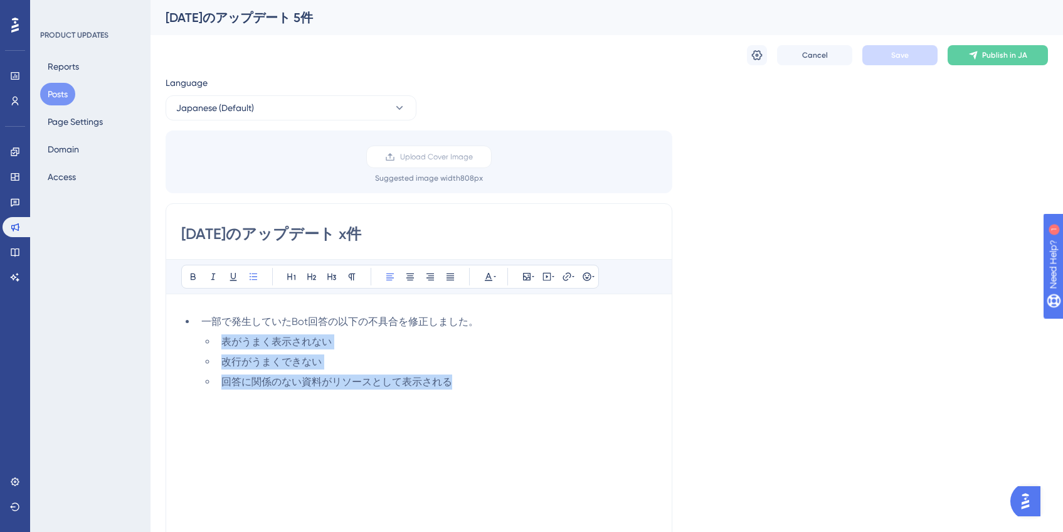
drag, startPoint x: 477, startPoint y: 384, endPoint x: 223, endPoint y: 338, distance: 257.4
click at [222, 337] on ul "表がうまく表示されない 改行がうまくできない 回答に関係のない資料がリソースとして表示される" at bounding box center [428, 361] width 455 height 55
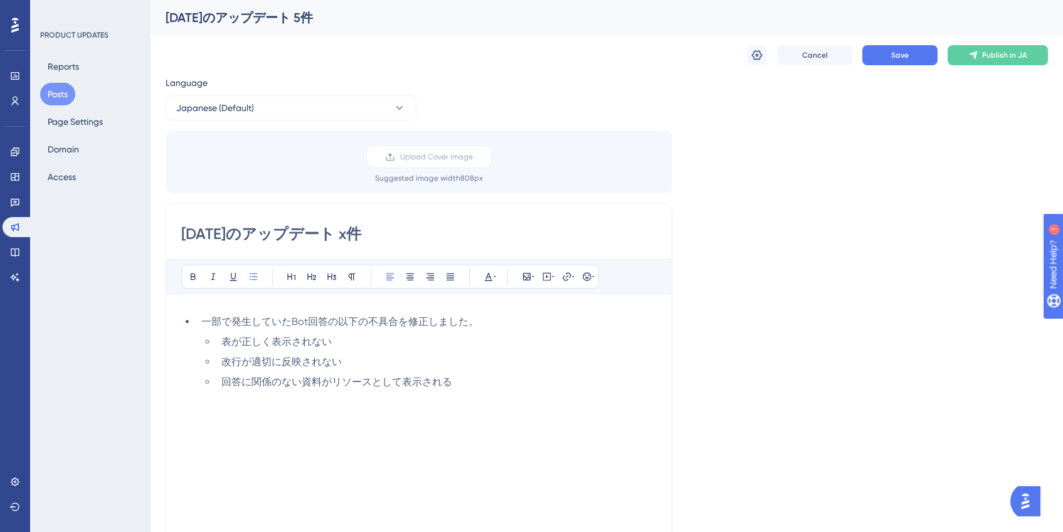
click at [575, 369] on li "改行が適切に反映されない" at bounding box center [436, 361] width 440 height 15
click at [431, 387] on span "回答に関係のない資料がリソースとして表示される" at bounding box center [336, 382] width 231 height 12
click at [915, 62] on button "Save" at bounding box center [899, 55] width 75 height 20
click at [340, 349] on ul "表が正しく表示されない 改行が適切に反映されない 回答に関係のない資料がリソースとして表示される" at bounding box center [428, 361] width 455 height 55
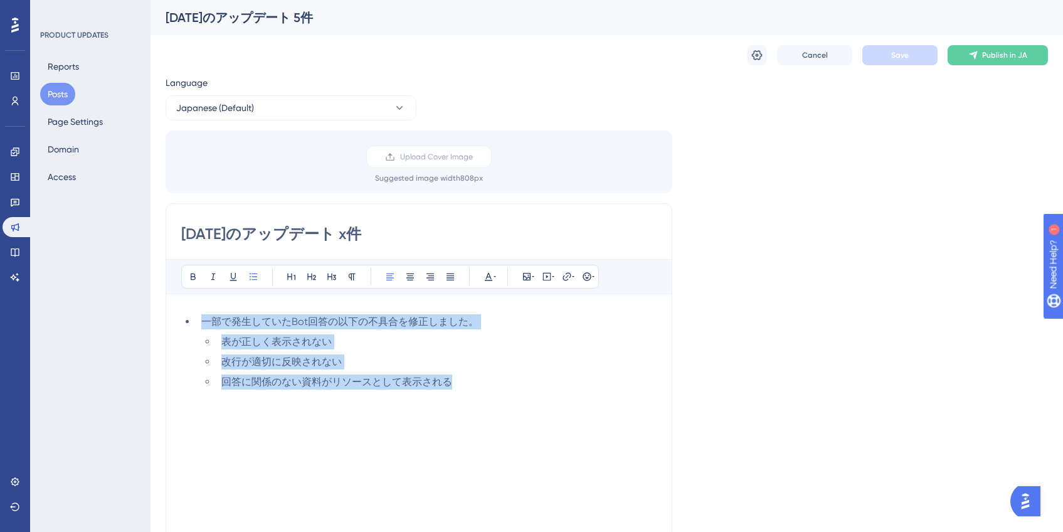
drag, startPoint x: 455, startPoint y: 379, endPoint x: 194, endPoint y: 309, distance: 270.7
click at [194, 309] on div "一部で発生していたBot回答の以下の不具合を修正しました。 表が正しく表示されない 改行が適切に反映されない 回答に関係のない資料がリソースとして表示される" at bounding box center [418, 449] width 475 height 281
copy ul "一部で発生していたBot回答の以下の不具合を修正しました。 表が正しく表示されない 改行が適切に反映されない 回答に関係のない資料がリソースとして表示される"
click at [478, 342] on li "表が正しく表示されない" at bounding box center [436, 341] width 440 height 15
